Goal: Task Accomplishment & Management: Use online tool/utility

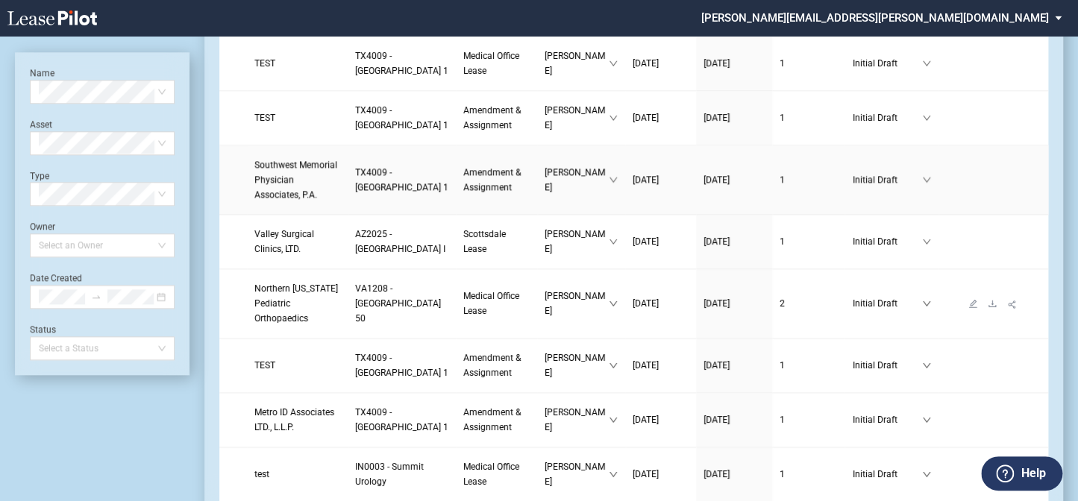
scroll to position [881, 0]
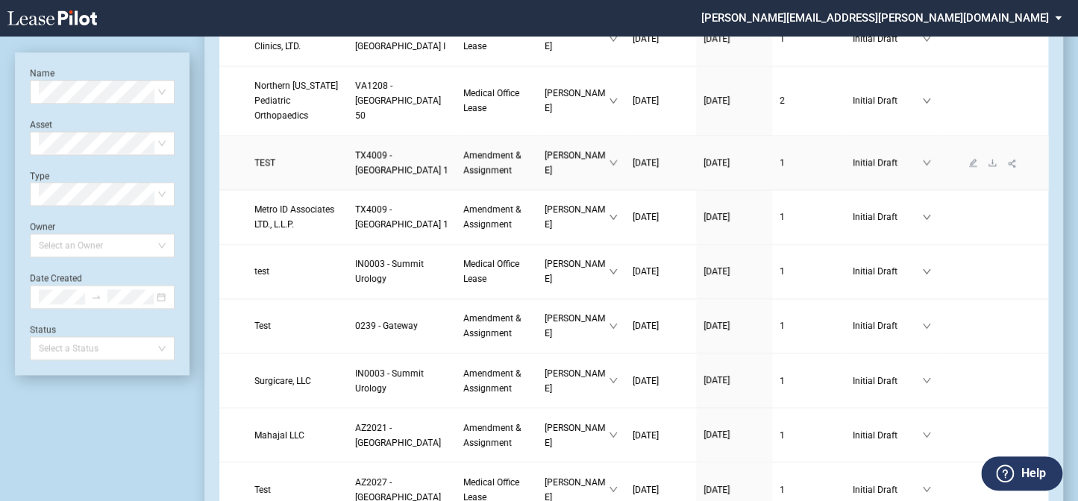
click at [270, 168] on span "TEST" at bounding box center [264, 162] width 21 height 10
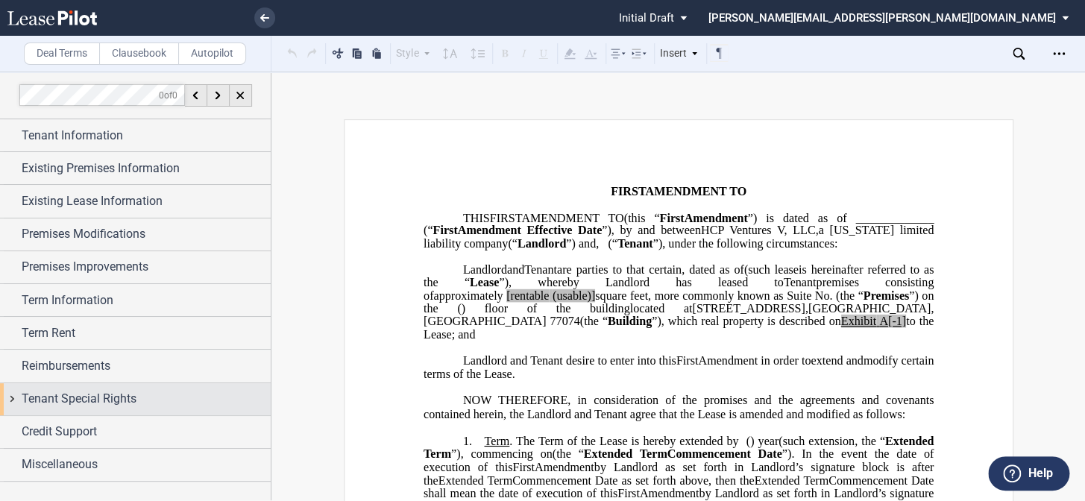
click at [3, 393] on div "Tenant Special Rights" at bounding box center [135, 399] width 271 height 32
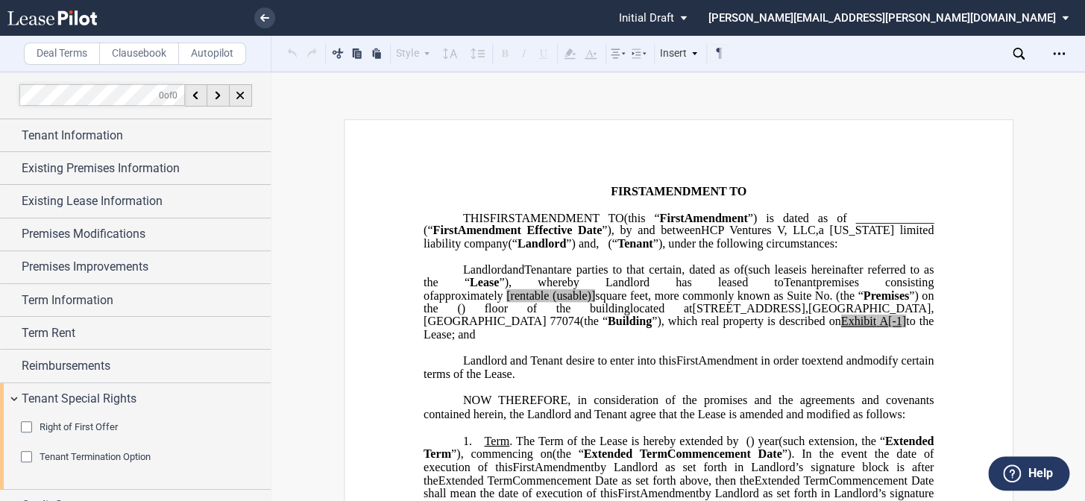
scroll to position [48, 0]
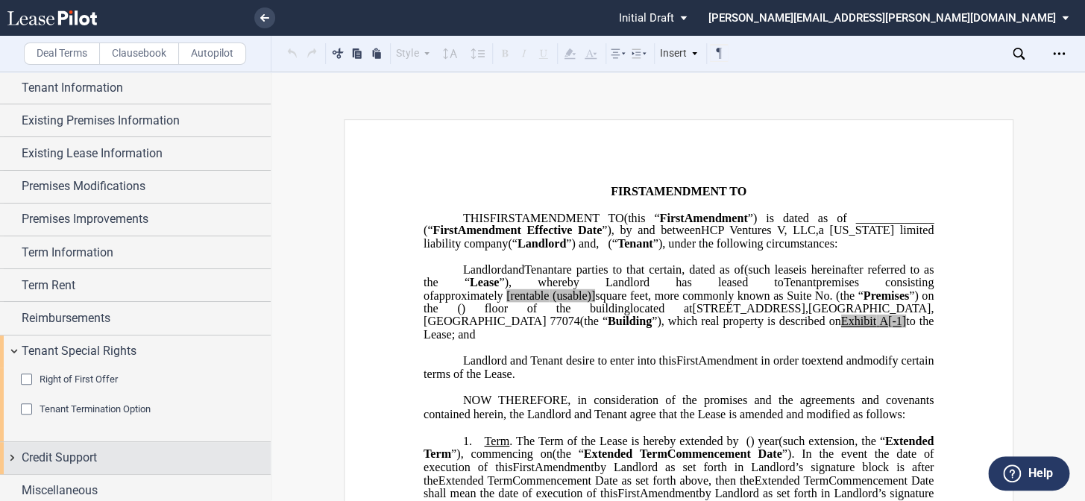
click at [11, 445] on div "Credit Support" at bounding box center [135, 458] width 271 height 32
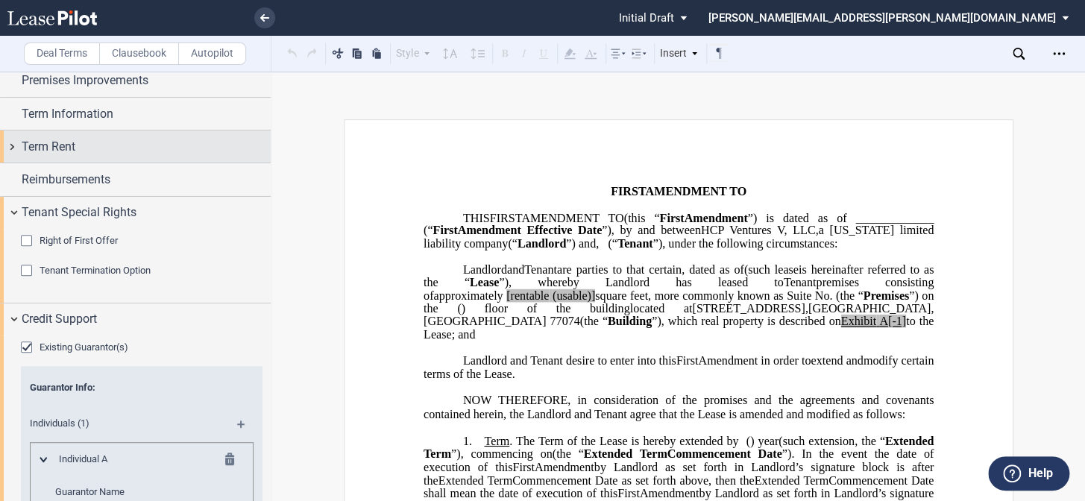
scroll to position [83, 0]
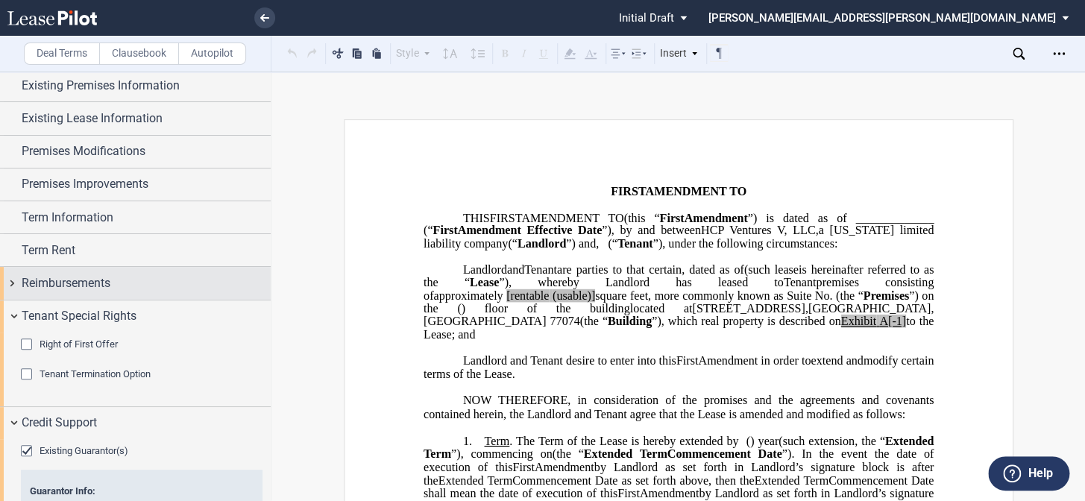
click at [7, 280] on div "Reimbursements" at bounding box center [135, 283] width 271 height 32
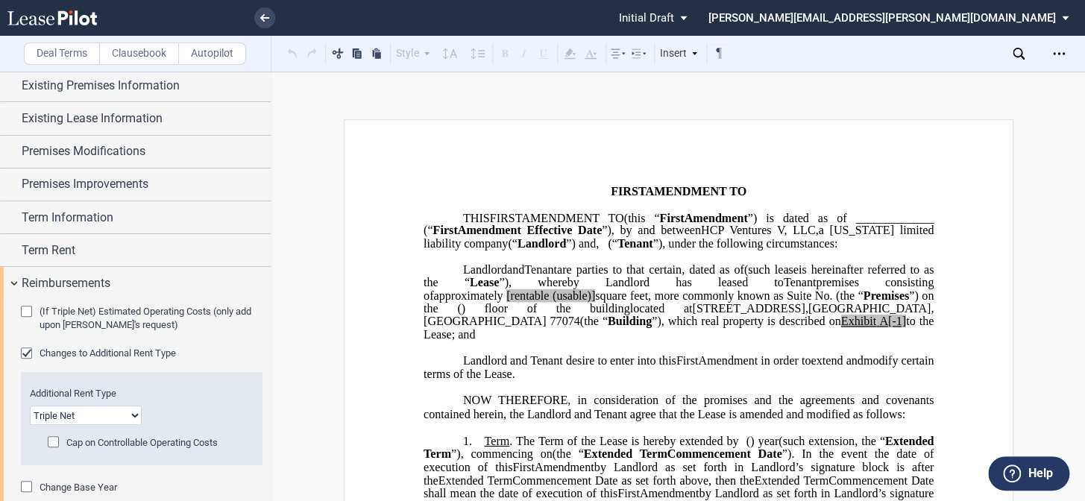
click at [25, 348] on div "Changes to Additional Rent Type" at bounding box center [28, 354] width 15 height 15
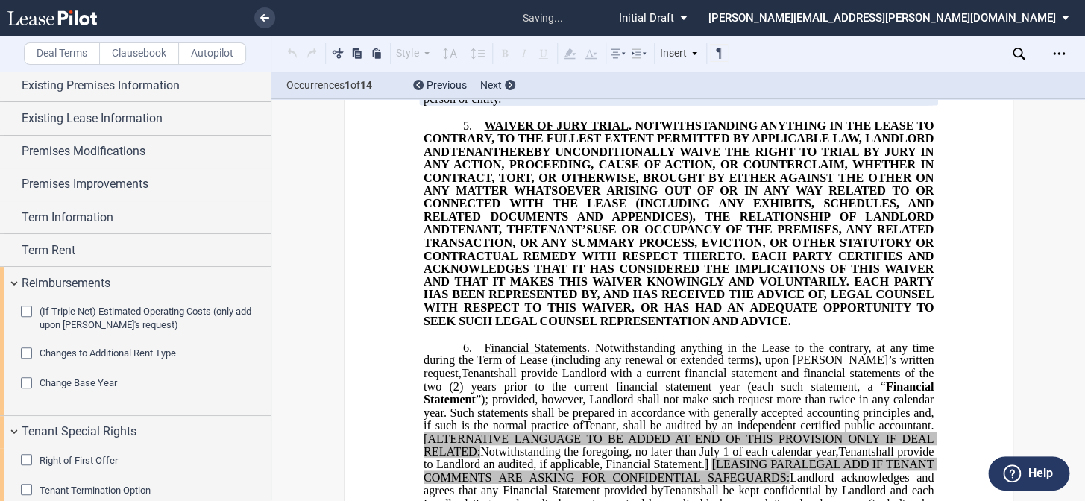
scroll to position [1220, 0]
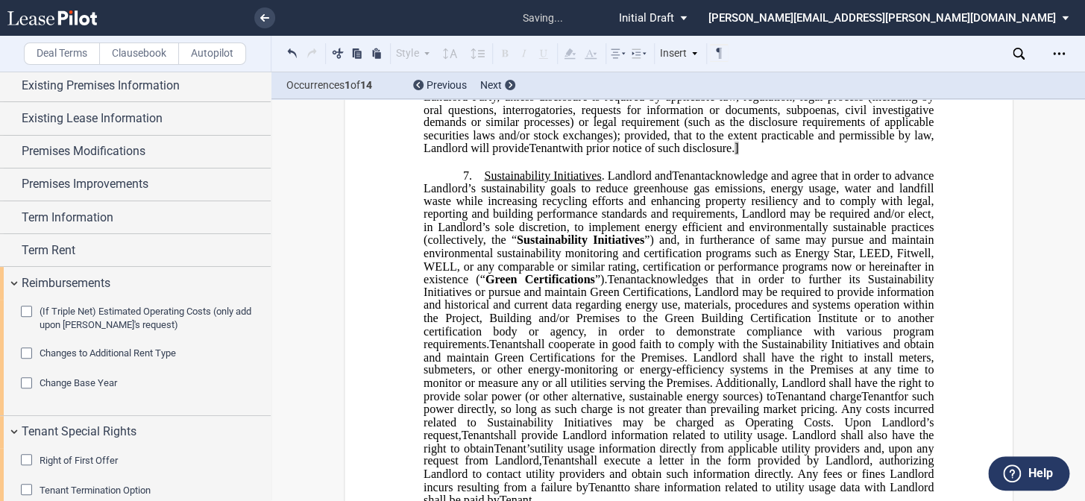
click at [25, 348] on div "Changes to Additional Rent Type" at bounding box center [28, 354] width 15 height 15
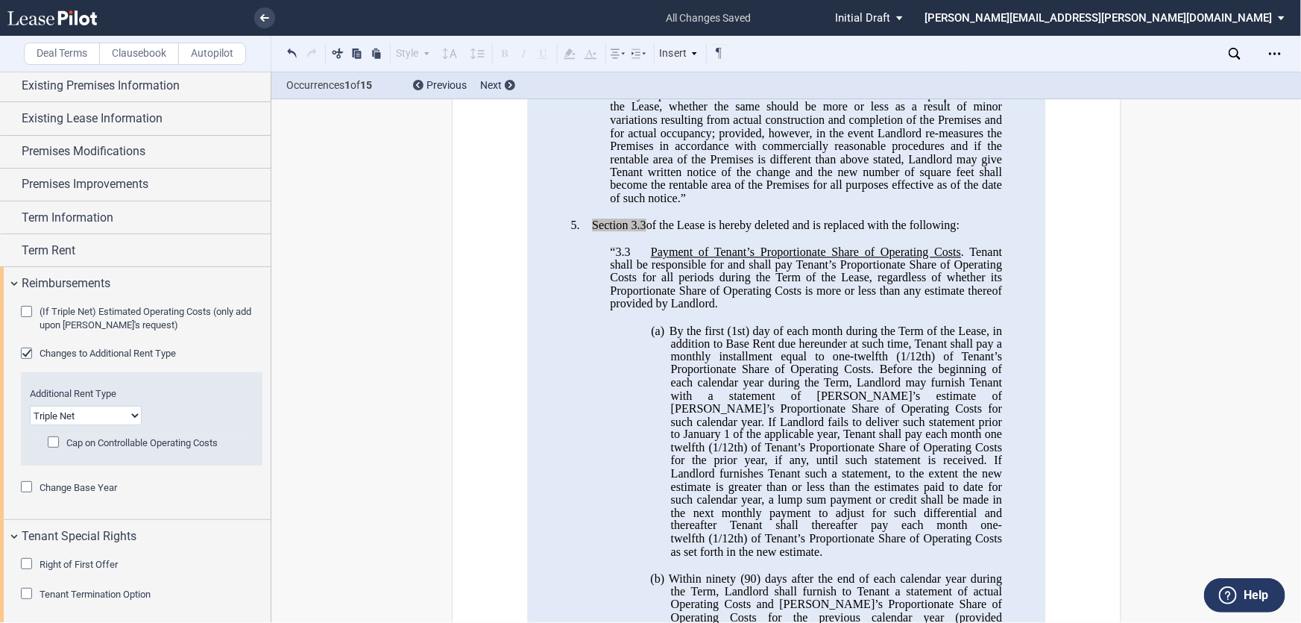
scroll to position [0, 0]
